Goal: Complete application form

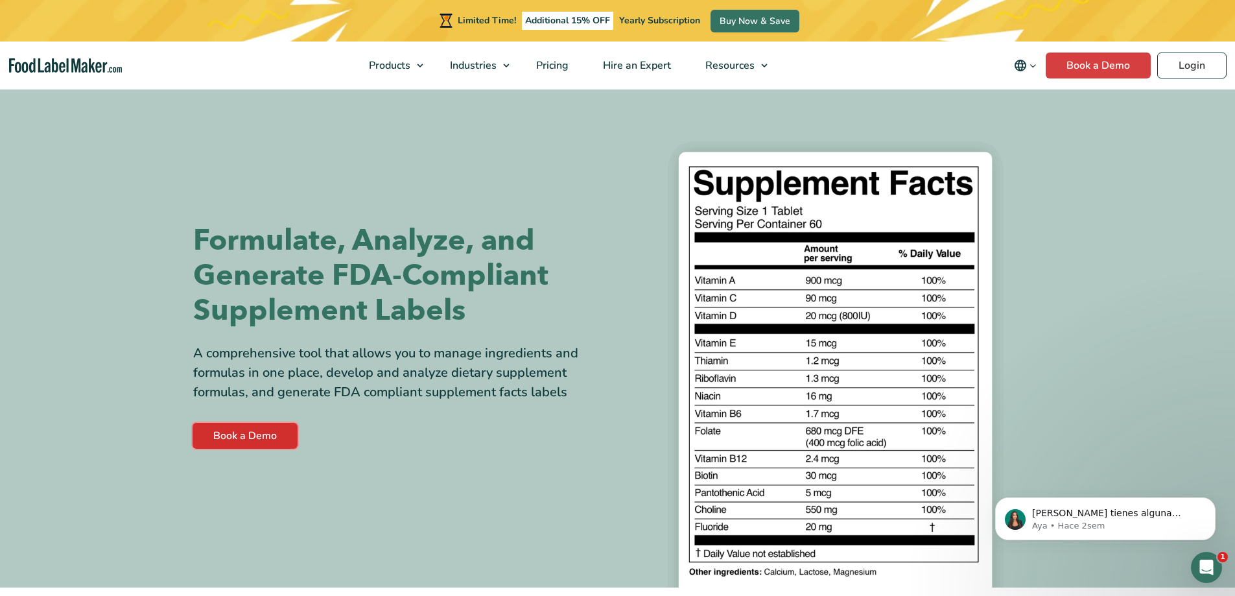
click at [226, 433] on link "Book a Demo" at bounding box center [245, 436] width 105 height 26
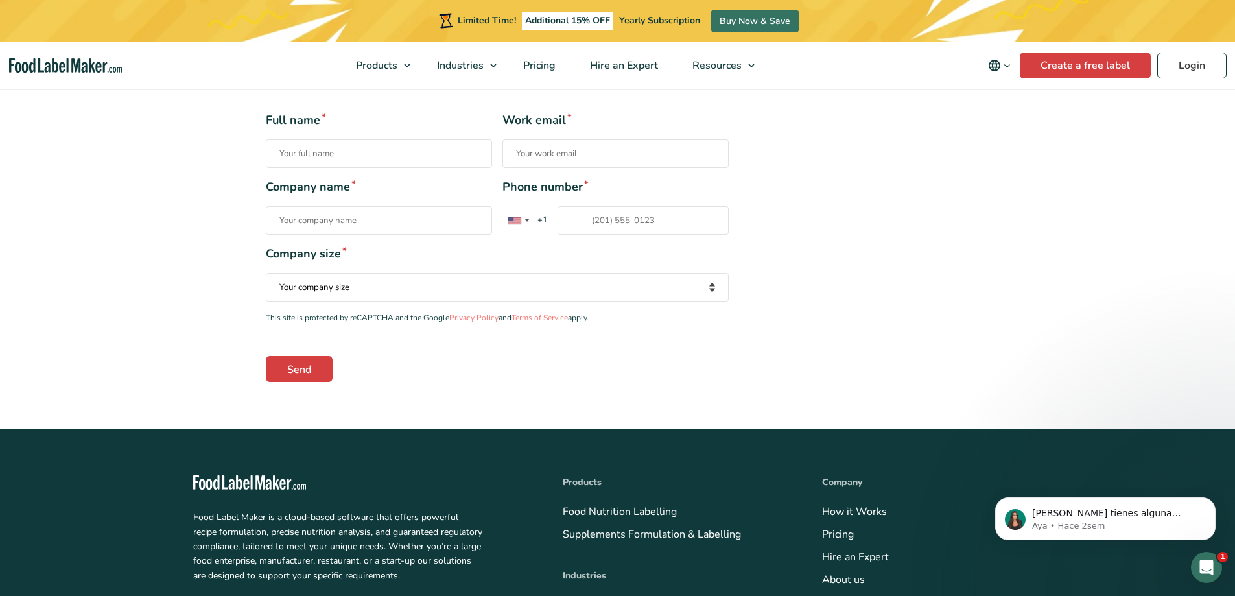
click at [338, 152] on input "Full name *" at bounding box center [379, 153] width 226 height 29
type input "[PERSON_NAME]"
type input "[EMAIL_ADDRESS][DOMAIN_NAME]"
type input "669497914"
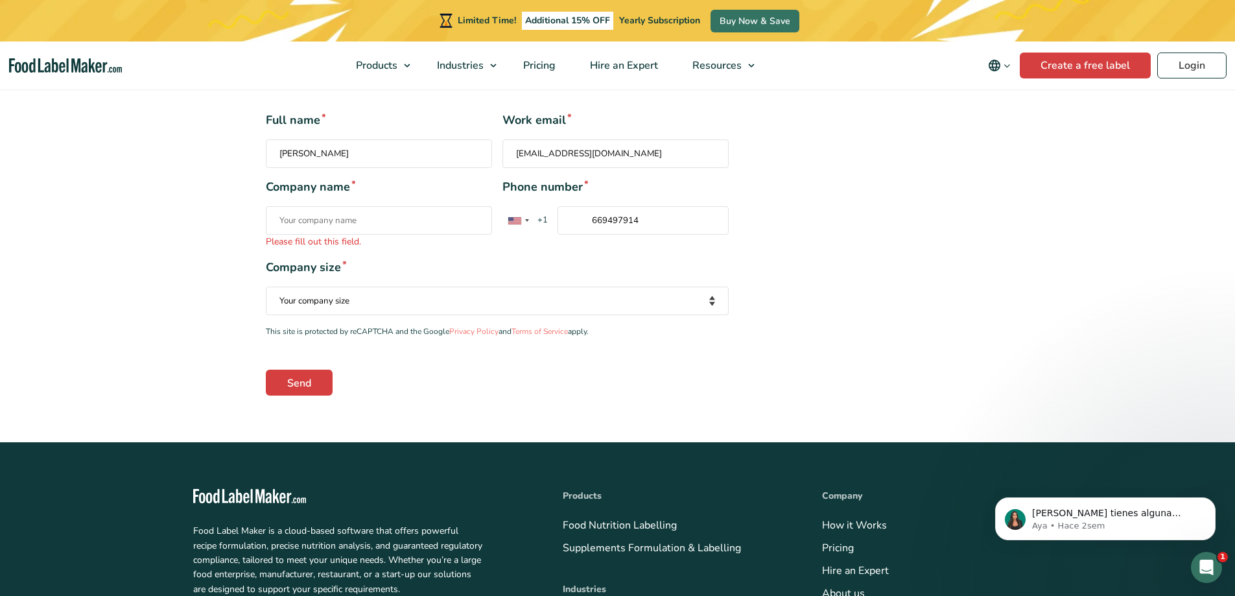
drag, startPoint x: 641, startPoint y: 162, endPoint x: 485, endPoint y: 161, distance: 156.2
click at [485, 161] on div "Full name * [PERSON_NAME] Work email * [EMAIL_ADDRESS][DOMAIN_NAME]" at bounding box center [497, 139] width 463 height 56
type input "[PERSON_NAME][EMAIL_ADDRESS][PERSON_NAME][DOMAIN_NAME]"
click at [310, 220] on input "Company name * Please fill out this field." at bounding box center [379, 220] width 226 height 29
type input "gelagri ibérica,sl"
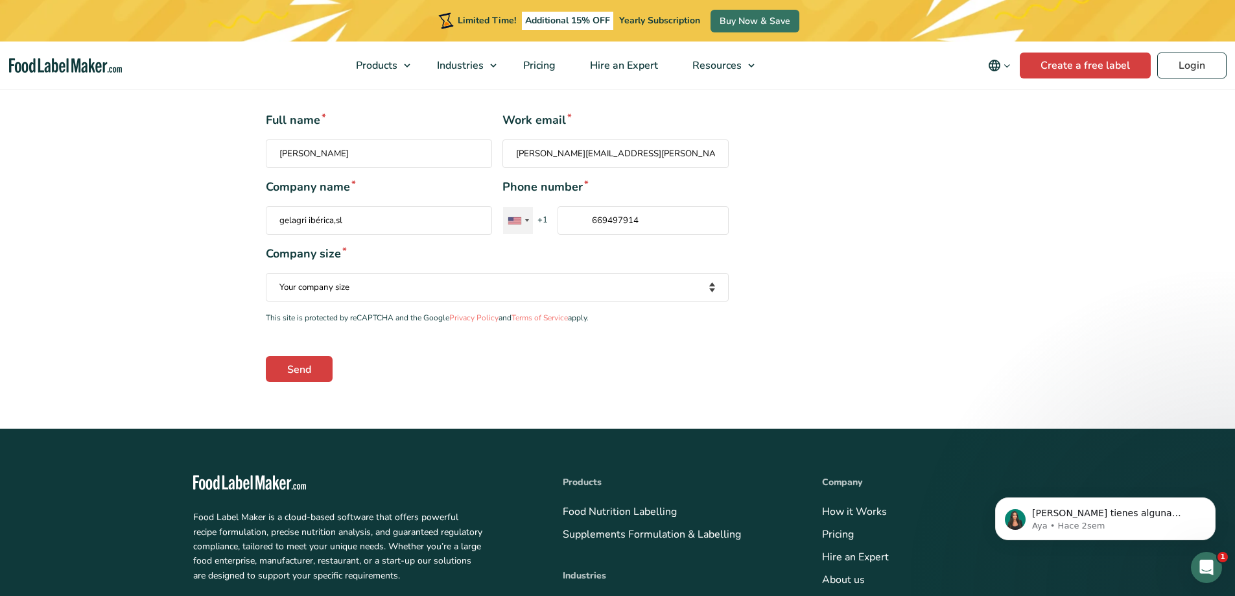
click at [512, 219] on div "Contact form" at bounding box center [514, 220] width 13 height 7
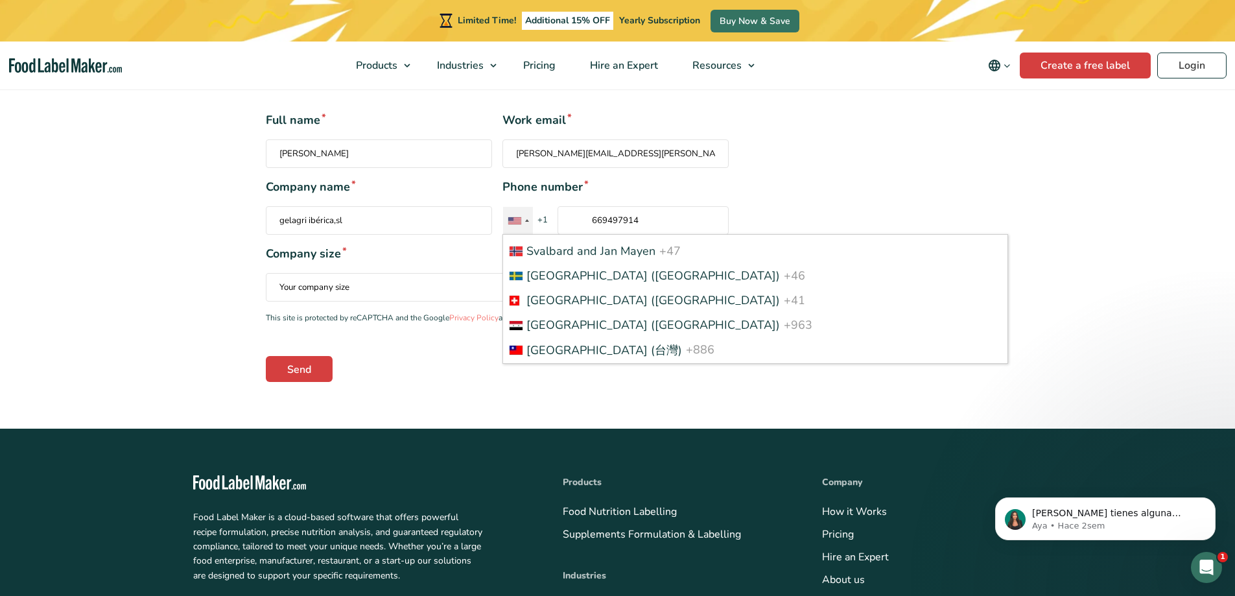
scroll to position [5113, 0]
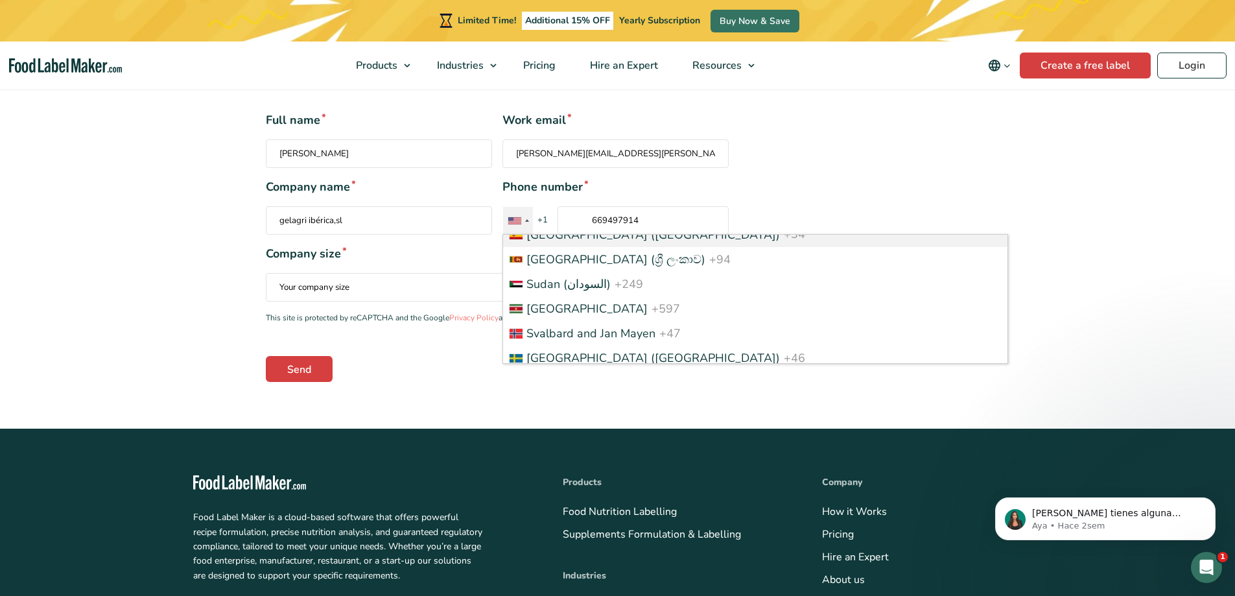
click at [603, 241] on span "[GEOGRAPHIC_DATA] ([GEOGRAPHIC_DATA])" at bounding box center [652, 235] width 253 height 16
click at [603, 235] on input "669497914" at bounding box center [642, 220] width 171 height 29
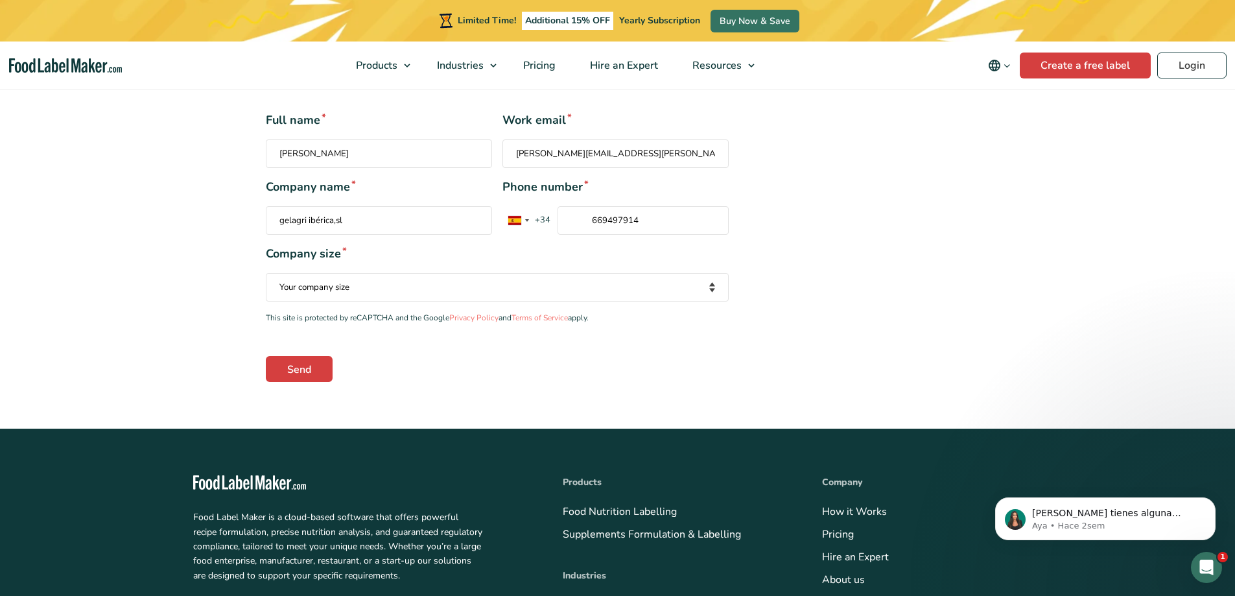
click at [712, 285] on select "Your company size Fewer than 10 Employees 10 to 50 Employees 51 to 500 Employee…" at bounding box center [497, 287] width 463 height 29
select select "Over 500 Employees"
click at [266, 273] on select "Your company size Fewer than 10 Employees 10 to 50 Employees 51 to 500 Employee…" at bounding box center [497, 287] width 463 height 29
click at [319, 377] on input "Send" at bounding box center [299, 369] width 67 height 26
